Goal: Leave review/rating

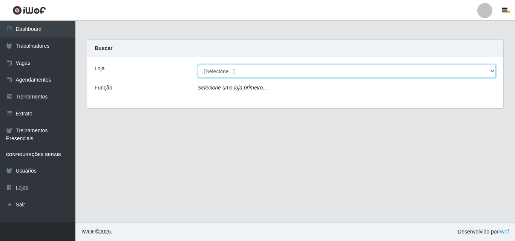
click at [217, 66] on select "[Selecione...] Chinatown Sushimi - [GEOGRAPHIC_DATA]" at bounding box center [347, 71] width 298 height 13
select select "357"
click at [198, 65] on select "[Selecione...] Chinatown Sushimi - [GEOGRAPHIC_DATA]" at bounding box center [347, 71] width 298 height 13
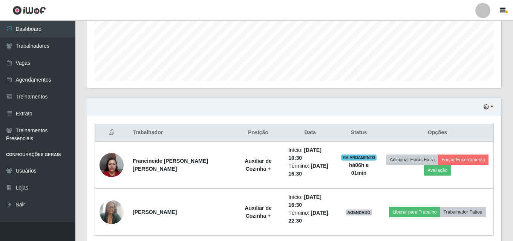
scroll to position [219, 0]
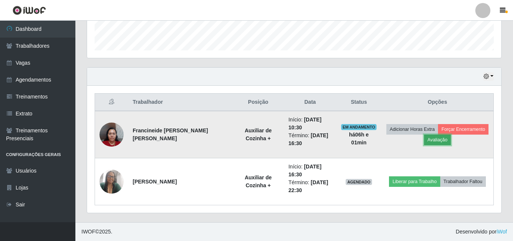
click at [430, 139] on button "Avaliação" at bounding box center [437, 140] width 27 height 11
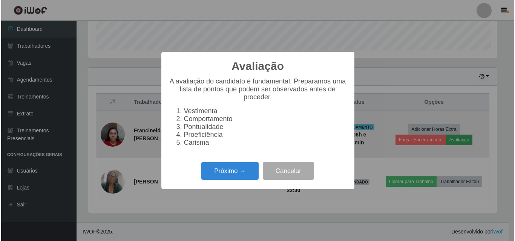
scroll to position [156, 410]
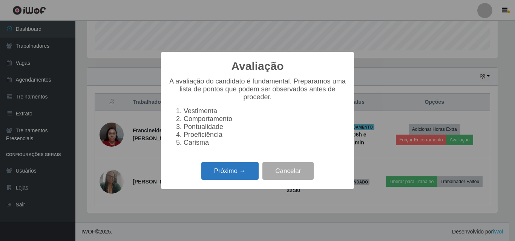
click at [240, 179] on button "Próximo →" at bounding box center [229, 171] width 57 height 18
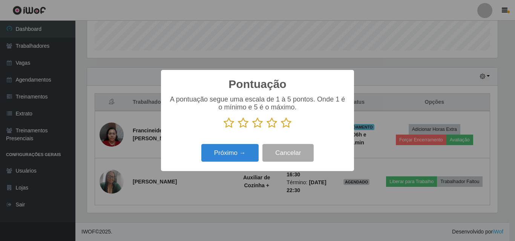
scroll to position [376505, 376251]
click at [283, 125] on icon at bounding box center [286, 123] width 11 height 11
click at [281, 129] on input "radio" at bounding box center [281, 129] width 0 height 0
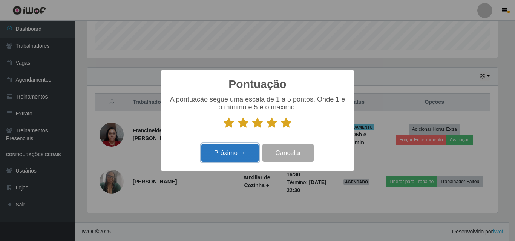
click at [228, 154] on button "Próximo →" at bounding box center [229, 153] width 57 height 18
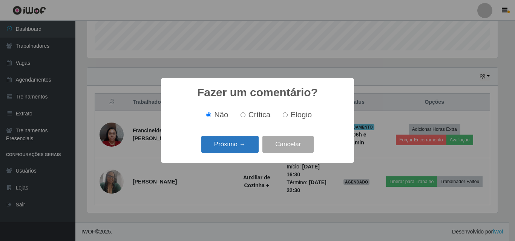
click at [234, 148] on button "Próximo →" at bounding box center [229, 145] width 57 height 18
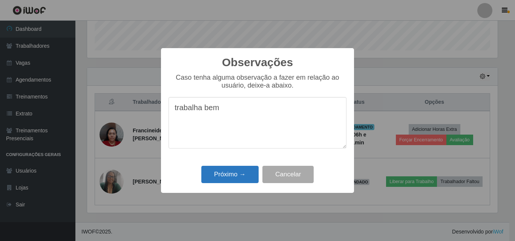
type textarea "trabalha bem"
click at [234, 174] on button "Próximo →" at bounding box center [229, 175] width 57 height 18
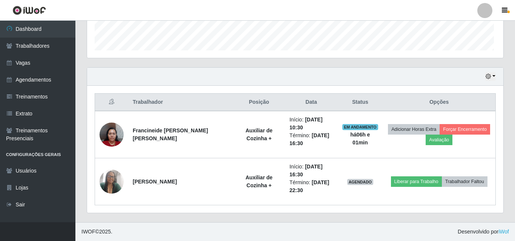
scroll to position [156, 414]
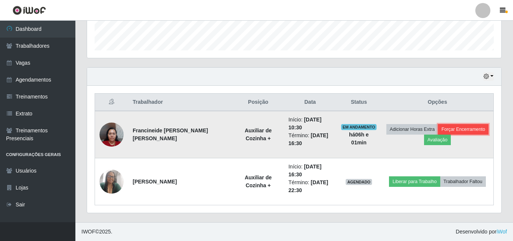
click at [457, 130] on button "Forçar Encerramento" at bounding box center [463, 129] width 50 height 11
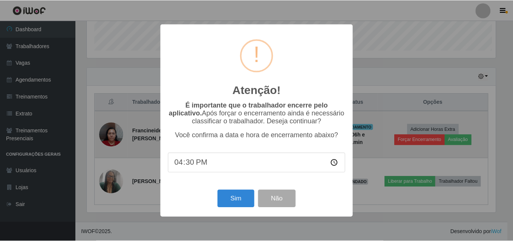
scroll to position [156, 410]
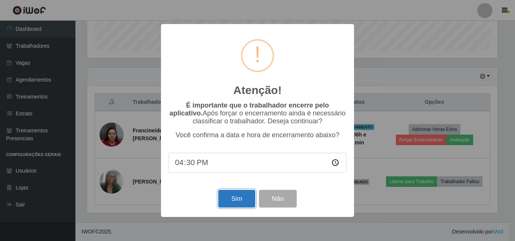
click at [239, 197] on button "Sim" at bounding box center [236, 199] width 37 height 18
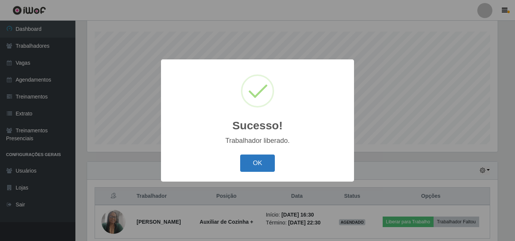
click at [258, 161] on button "OK" at bounding box center [257, 164] width 35 height 18
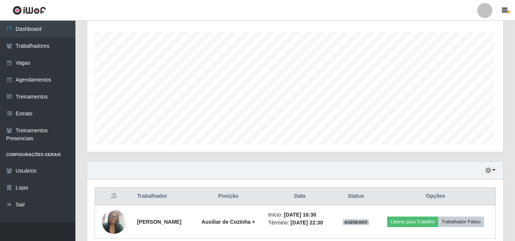
scroll to position [156, 414]
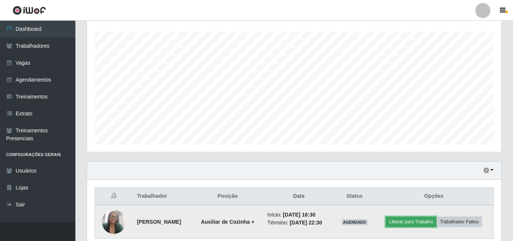
click at [411, 223] on button "Liberar para Trabalho" at bounding box center [410, 222] width 51 height 11
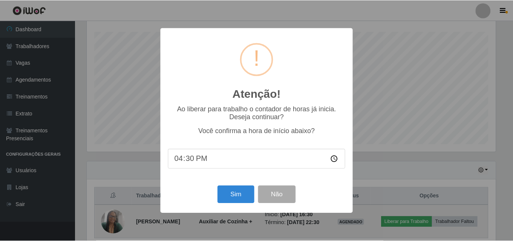
scroll to position [156, 410]
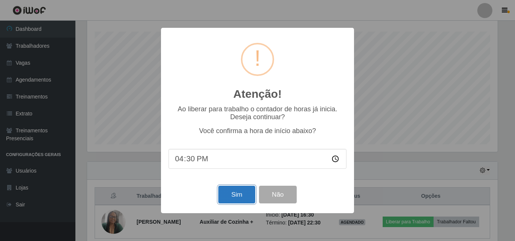
click at [237, 193] on button "Sim" at bounding box center [236, 195] width 37 height 18
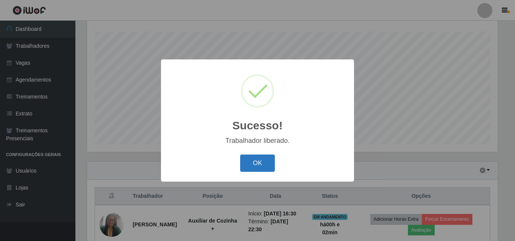
click at [261, 166] on button "OK" at bounding box center [257, 164] width 35 height 18
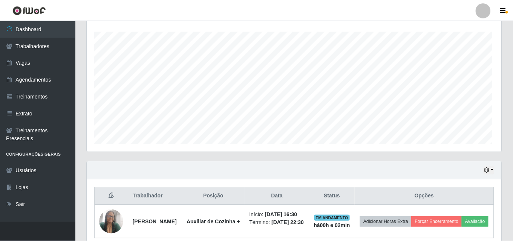
scroll to position [156, 414]
